Goal: Check status: Check status

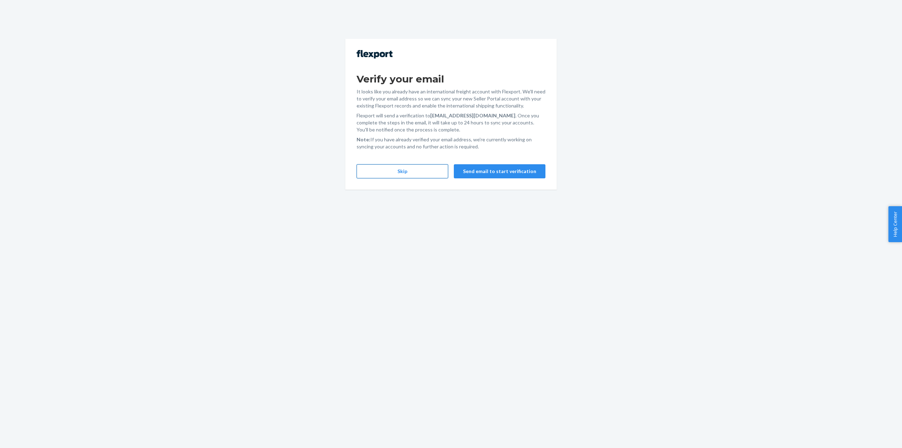
click at [388, 170] on button "Skip" at bounding box center [403, 171] width 92 height 14
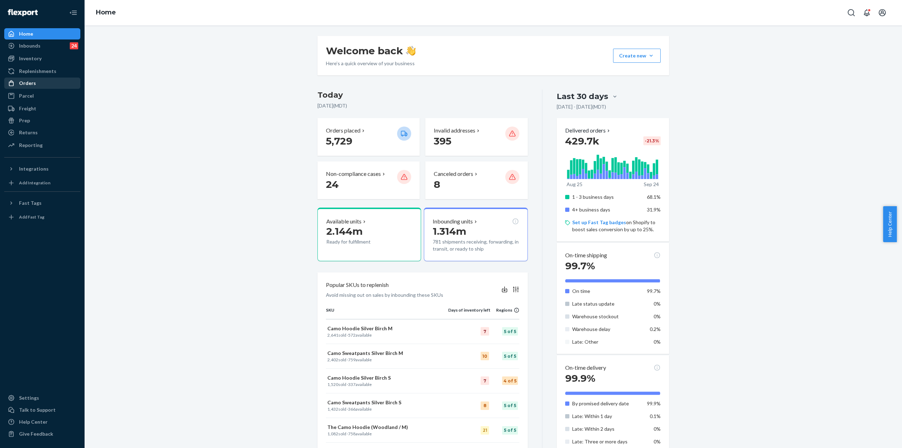
click at [42, 82] on div "Orders" at bounding box center [42, 83] width 75 height 10
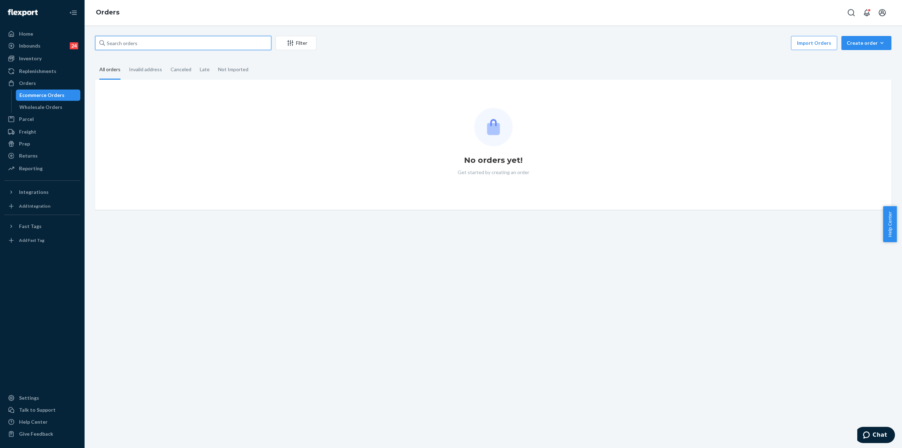
click at [166, 39] on input "text" at bounding box center [183, 43] width 176 height 14
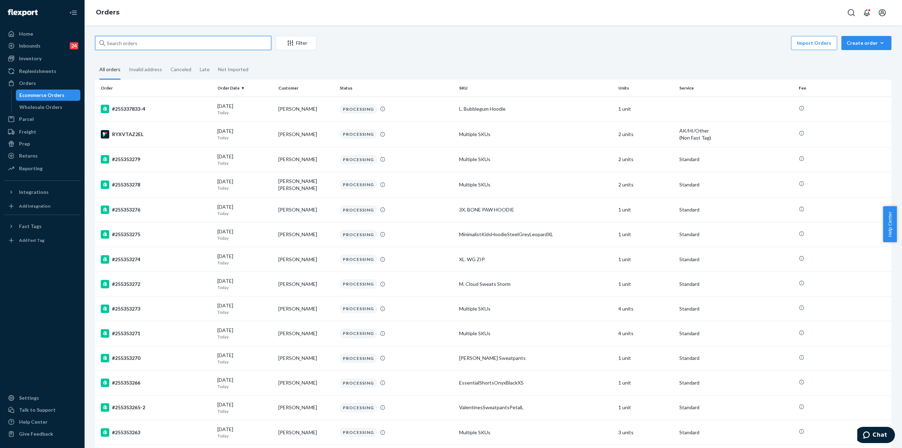
paste input "5162995"
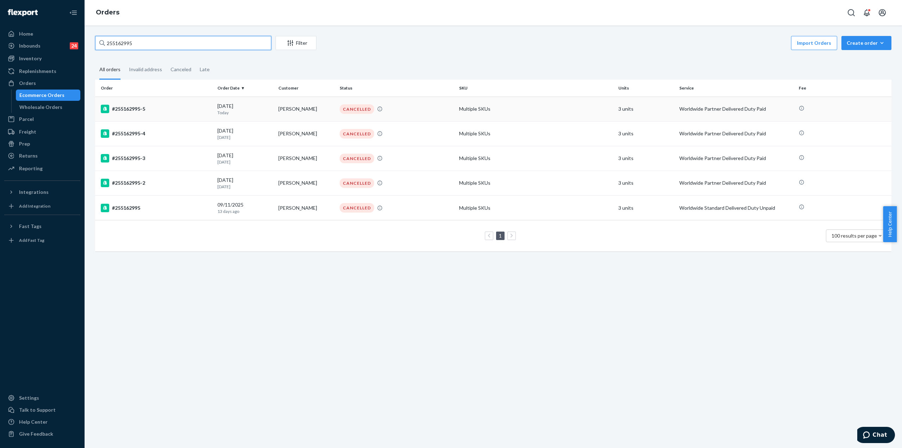
type input "255162995"
click at [138, 108] on div "#255162995-5" at bounding box center [156, 109] width 111 height 8
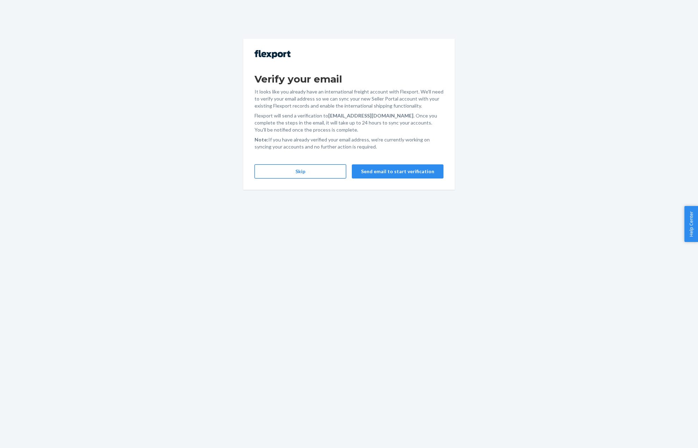
click at [307, 172] on button "Skip" at bounding box center [300, 171] width 92 height 14
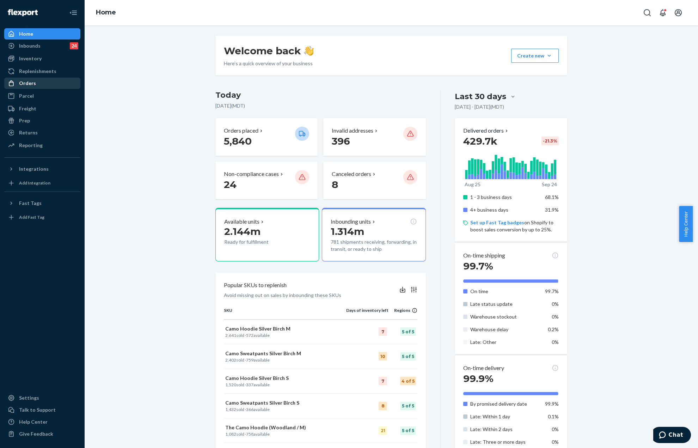
click at [31, 86] on div "Orders" at bounding box center [27, 83] width 17 height 7
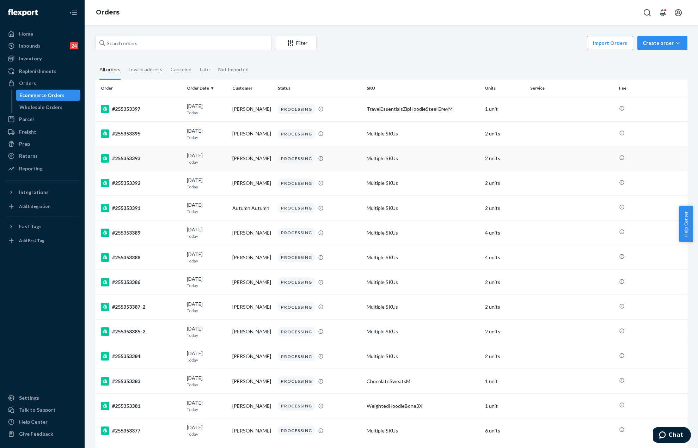
click at [153, 155] on div "#255353393" at bounding box center [141, 158] width 80 height 8
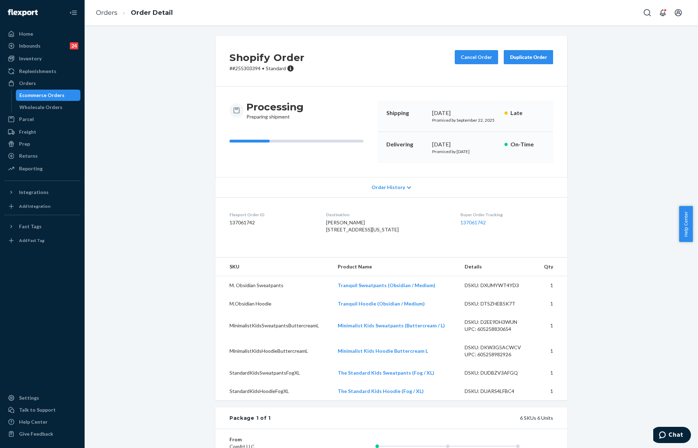
click at [386, 182] on div "Order History" at bounding box center [391, 187] width 352 height 20
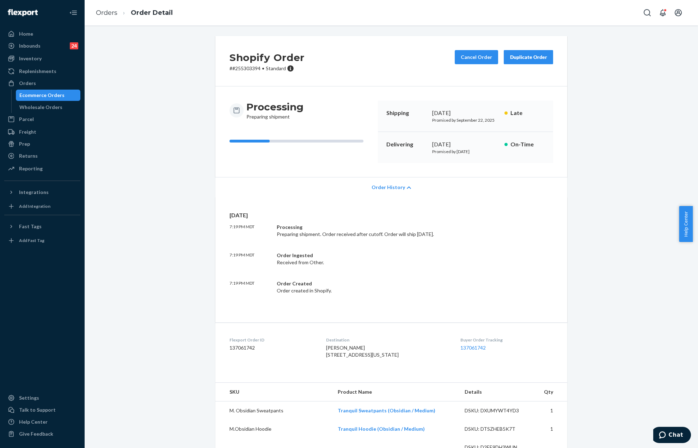
drag, startPoint x: 395, startPoint y: 193, endPoint x: 395, endPoint y: 183, distance: 10.6
click at [396, 191] on div "Order History" at bounding box center [391, 187] width 352 height 20
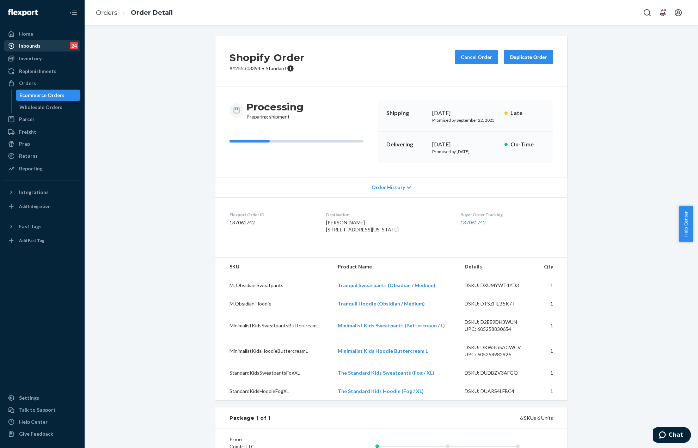
click at [32, 44] on div "Inbounds" at bounding box center [29, 45] width 21 height 7
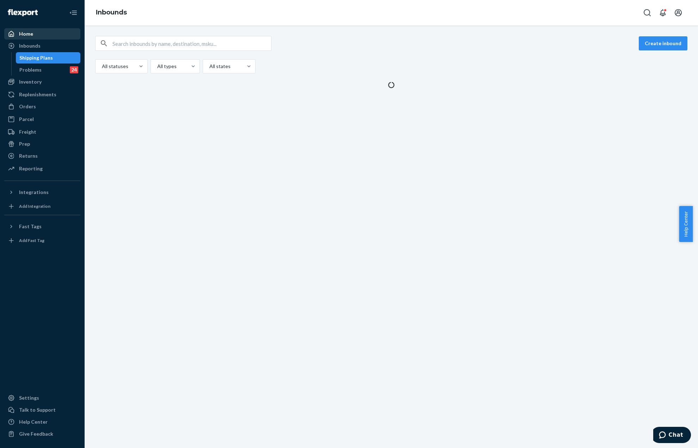
click at [31, 38] on div "Home" at bounding box center [42, 34] width 75 height 10
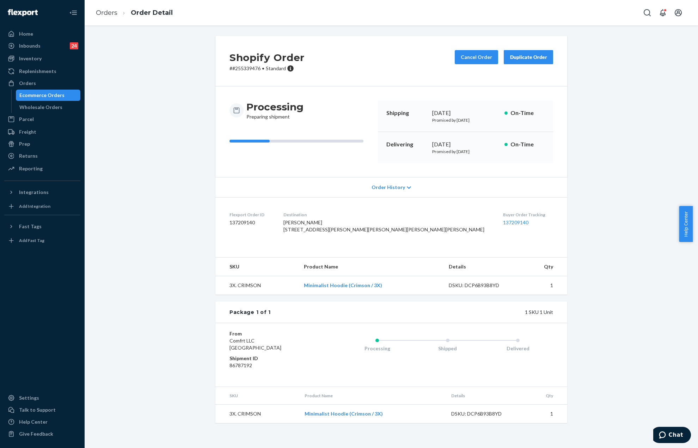
drag, startPoint x: 471, startPoint y: 146, endPoint x: 448, endPoint y: 143, distance: 22.7
click at [449, 143] on div "September 30, 2025" at bounding box center [465, 144] width 67 height 8
click at [448, 143] on div "September 30, 2025" at bounding box center [465, 144] width 67 height 8
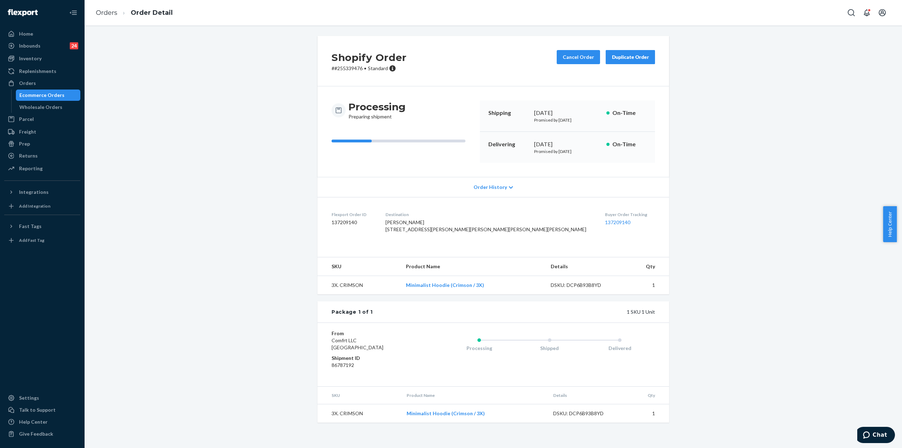
scroll to position [3, 0]
drag, startPoint x: 316, startPoint y: 125, endPoint x: 316, endPoint y: 118, distance: 7.1
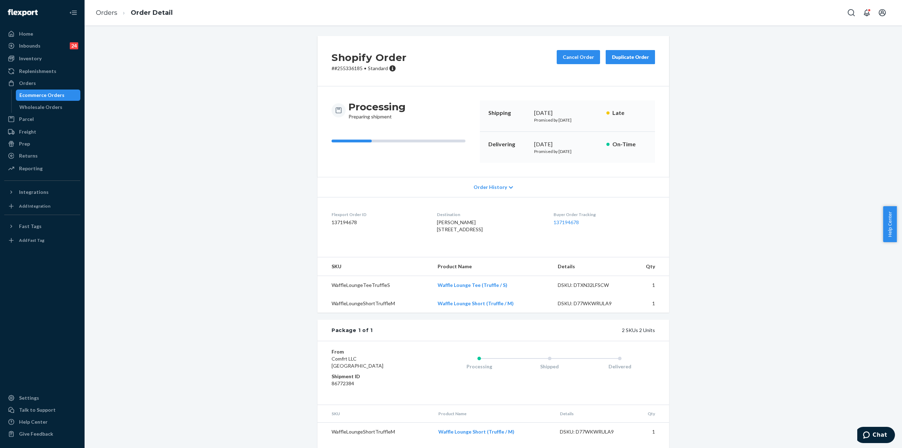
click at [56, 96] on div "Ecommerce Orders" at bounding box center [41, 95] width 45 height 7
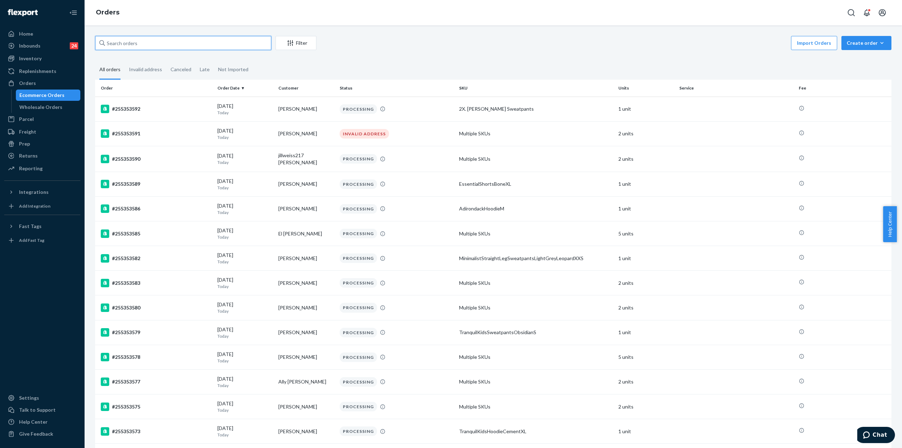
drag, startPoint x: 236, startPoint y: 45, endPoint x: 231, endPoint y: 54, distance: 10.7
click at [234, 48] on input "text" at bounding box center [183, 43] width 176 height 14
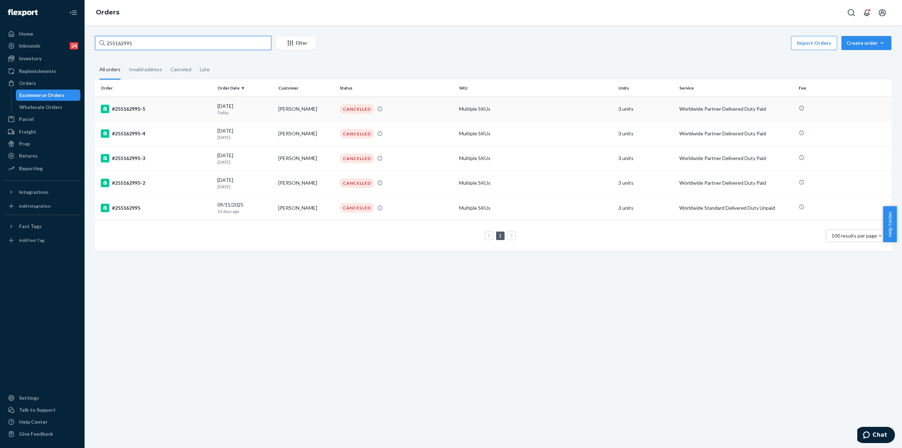
type input "255162995"
click at [175, 113] on div "#255162995-5" at bounding box center [156, 109] width 111 height 8
